Goal: Check status: Check status

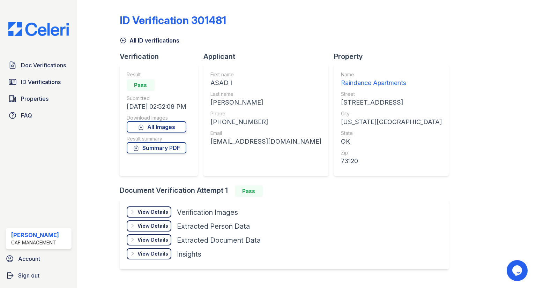
click at [155, 209] on div "View Details" at bounding box center [152, 212] width 31 height 7
click at [0, 0] on div "Hide Details" at bounding box center [0, 0] width 0 height 0
drag, startPoint x: 214, startPoint y: 82, endPoint x: 222, endPoint y: 82, distance: 7.7
click at [222, 82] on div "ASAD I" at bounding box center [265, 83] width 111 height 10
click at [230, 109] on div "First name [PERSON_NAME] I Last name [PERSON_NAME] Phone [PHONE_NUMBER] Email […" at bounding box center [265, 120] width 111 height 98
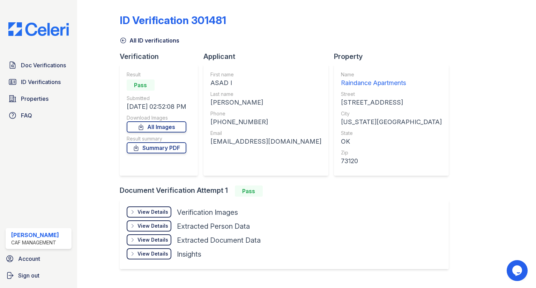
click at [236, 124] on div "[PHONE_NUMBER]" at bounding box center [265, 122] width 111 height 10
click at [152, 212] on div "View Details" at bounding box center [152, 212] width 31 height 7
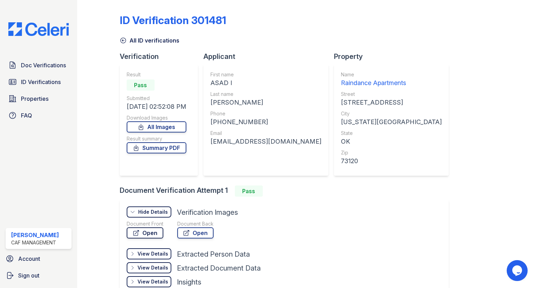
click at [149, 231] on link "Open" at bounding box center [145, 232] width 37 height 11
click at [57, 85] on span "ID Verifications" at bounding box center [41, 82] width 40 height 8
